Goal: Navigation & Orientation: Find specific page/section

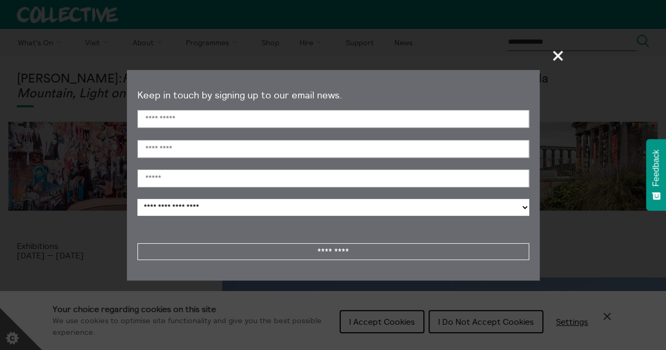
click at [557, 55] on span "+" at bounding box center [558, 55] width 31 height 31
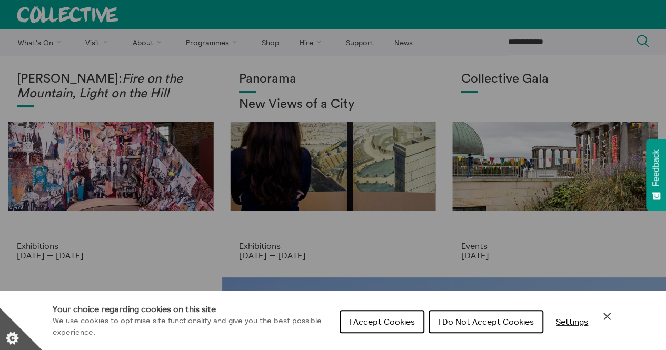
click at [482, 321] on span "I Do Not Accept Cookies" at bounding box center [486, 322] width 96 height 11
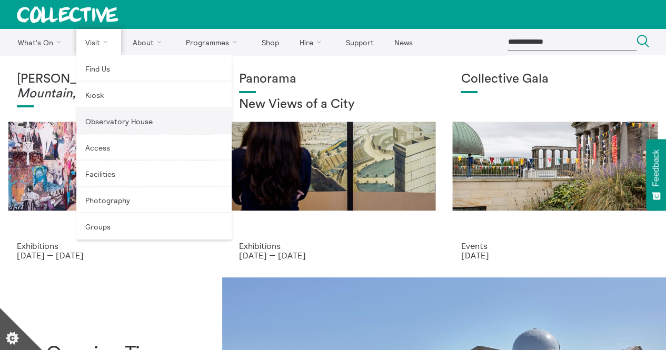
click at [125, 122] on link "Observatory House" at bounding box center [153, 121] width 155 height 26
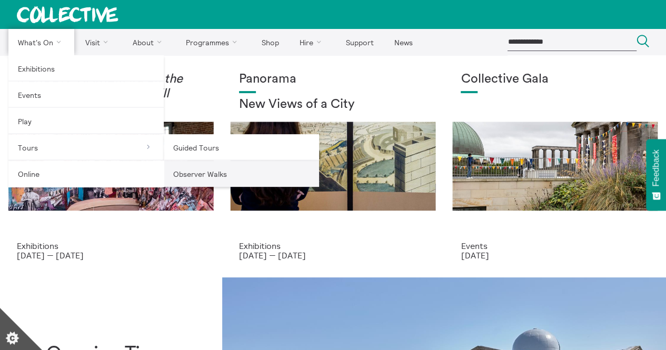
click at [196, 169] on link "Observer Walks" at bounding box center [241, 174] width 155 height 26
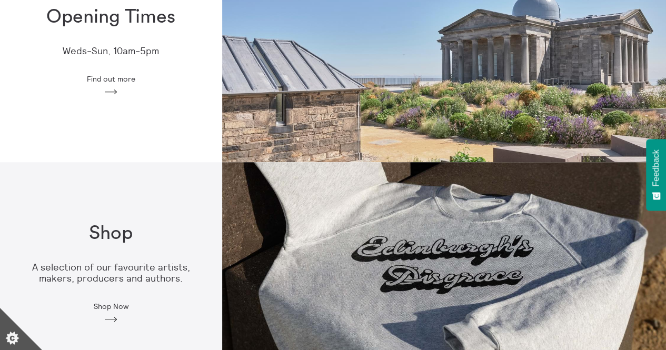
scroll to position [338, 0]
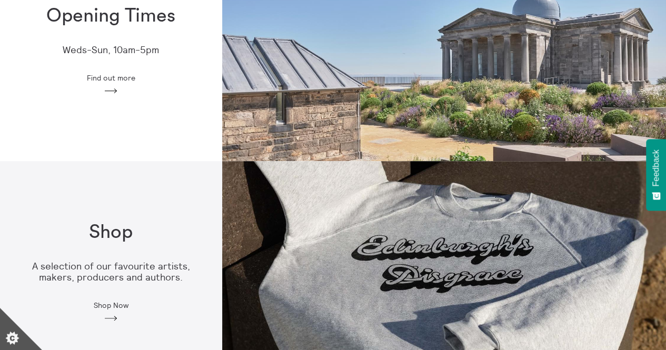
click at [54, 300] on div "Shop A selection of our favourite artists, makers, producers and authors. Shop …" at bounding box center [111, 272] width 222 height 135
